Goal: Navigation & Orientation: Find specific page/section

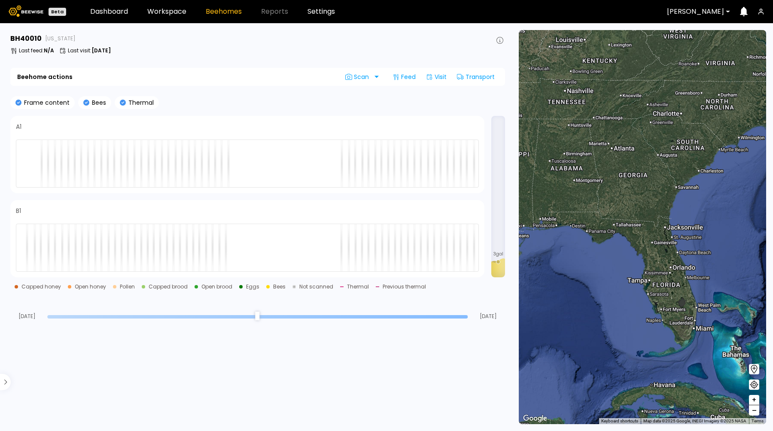
click at [695, 14] on div at bounding box center [695, 12] width 57 height 8
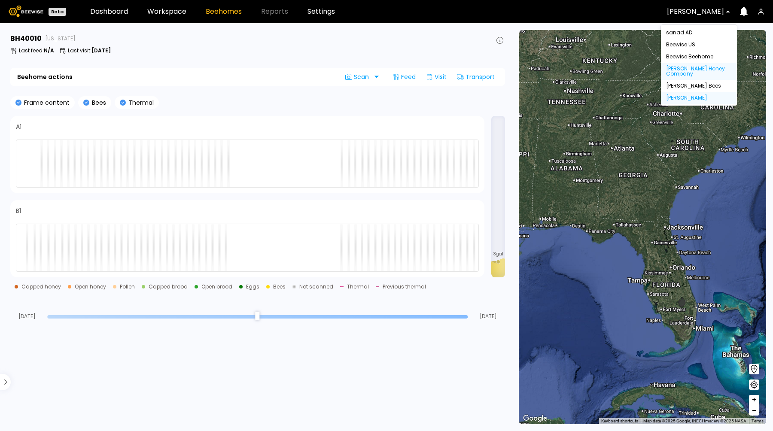
click at [687, 71] on div "[PERSON_NAME] Honey Company" at bounding box center [699, 71] width 66 height 10
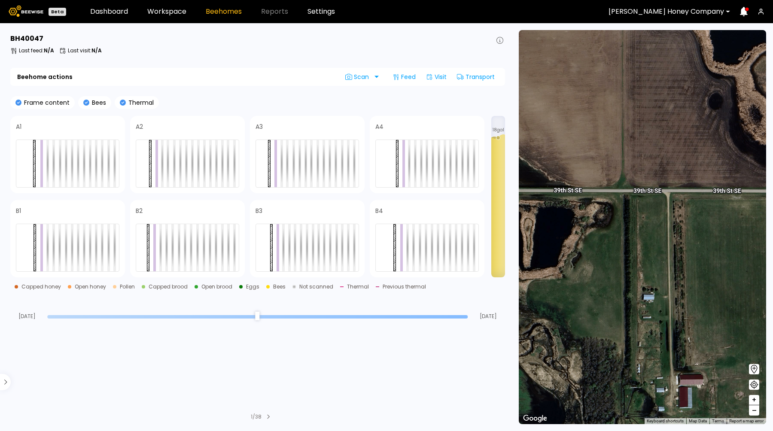
click at [688, 18] on div "[PERSON_NAME] Honey Company" at bounding box center [667, 12] width 128 height 20
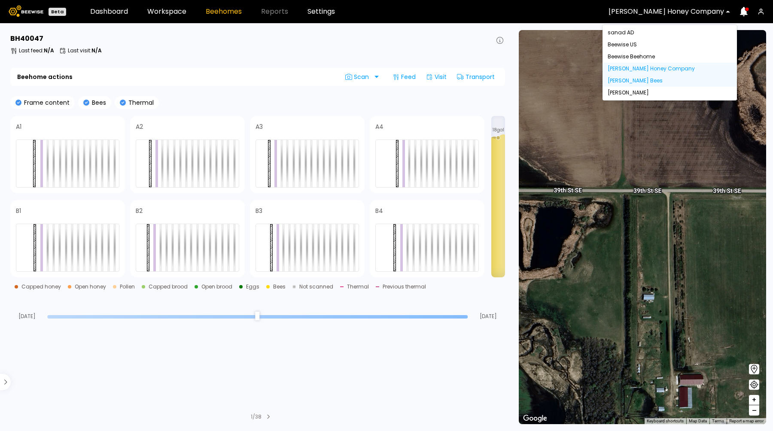
click at [644, 80] on div "[PERSON_NAME] Bees" at bounding box center [670, 80] width 124 height 5
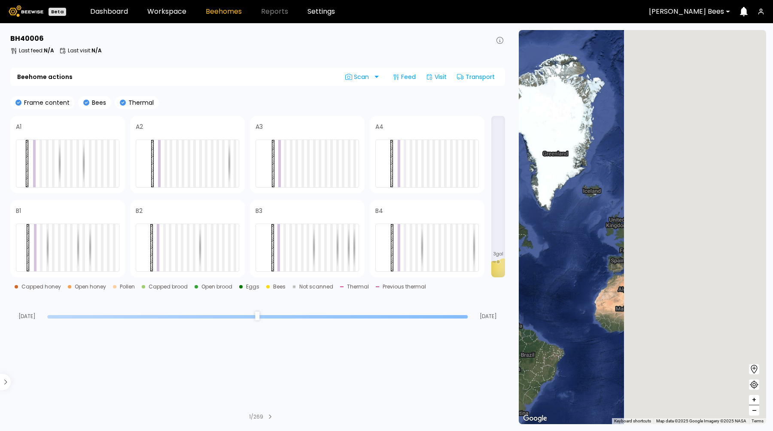
drag, startPoint x: 659, startPoint y: 286, endPoint x: 501, endPoint y: 287, distance: 158.1
click at [501, 287] on main "BH 40006 Last feed : N/A Last visit : N/A Beehome actions Scan Feed Visit Trans…" at bounding box center [386, 227] width 773 height 408
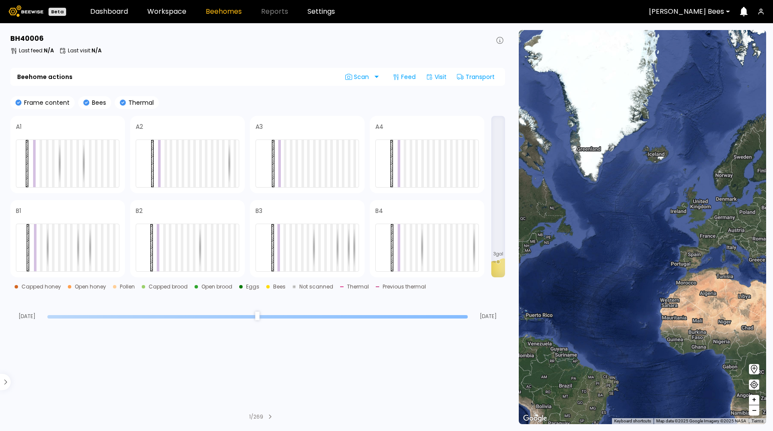
drag, startPoint x: 637, startPoint y: 316, endPoint x: 757, endPoint y: 298, distance: 121.2
click at [757, 298] on div at bounding box center [642, 227] width 247 height 394
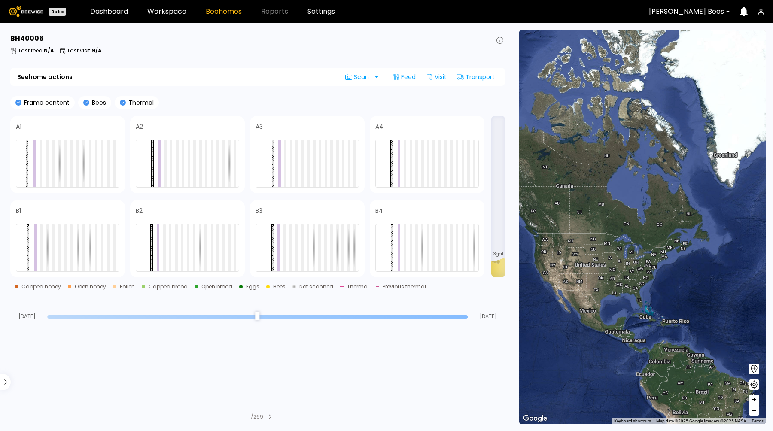
click at [773, 281] on main "BH 40006 Last feed : N/A Last visit : N/A Beehome actions Scan Feed Visit Trans…" at bounding box center [386, 227] width 773 height 408
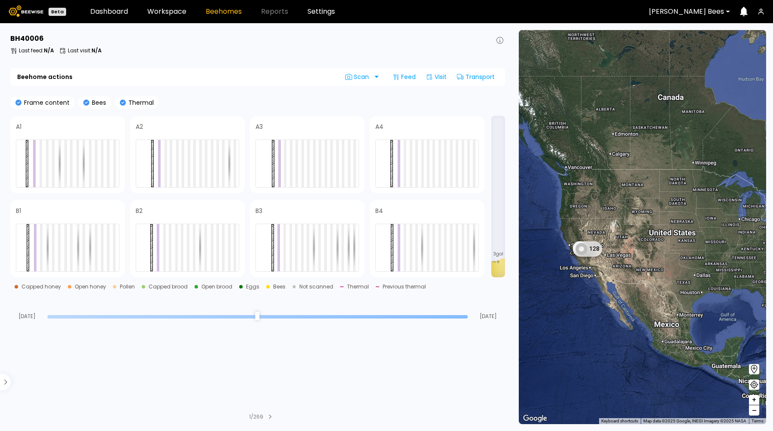
drag, startPoint x: 556, startPoint y: 293, endPoint x: 641, endPoint y: 297, distance: 84.7
click at [641, 297] on div "0 0 128" at bounding box center [642, 227] width 247 height 394
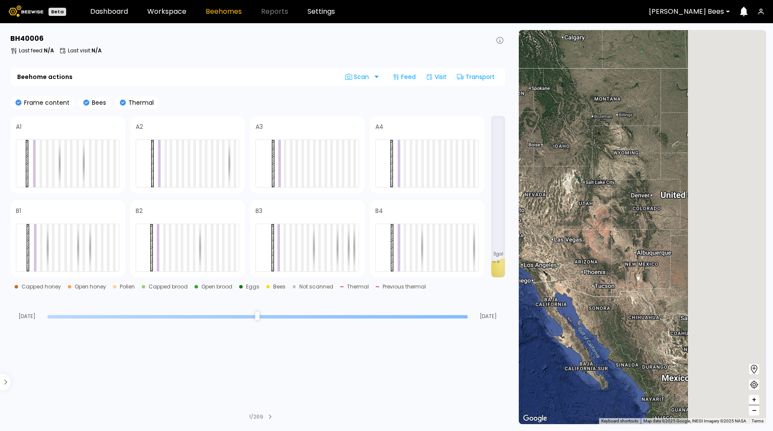
drag, startPoint x: 668, startPoint y: 259, endPoint x: 565, endPoint y: 259, distance: 102.3
click at [565, 259] on div "0 0 128 105 105 96 110 0 0 79" at bounding box center [642, 227] width 247 height 394
